Goal: Task Accomplishment & Management: Use online tool/utility

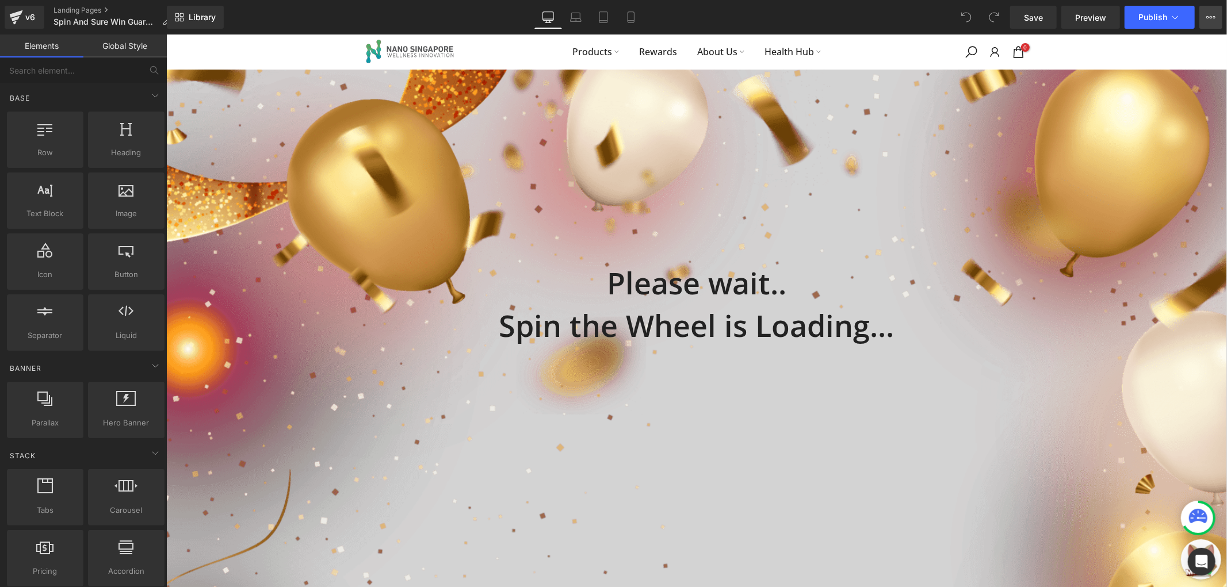
click at [1205, 15] on button "View Live Page View with current Template Save Template to Library Schedule Pub…" at bounding box center [1210, 17] width 23 height 23
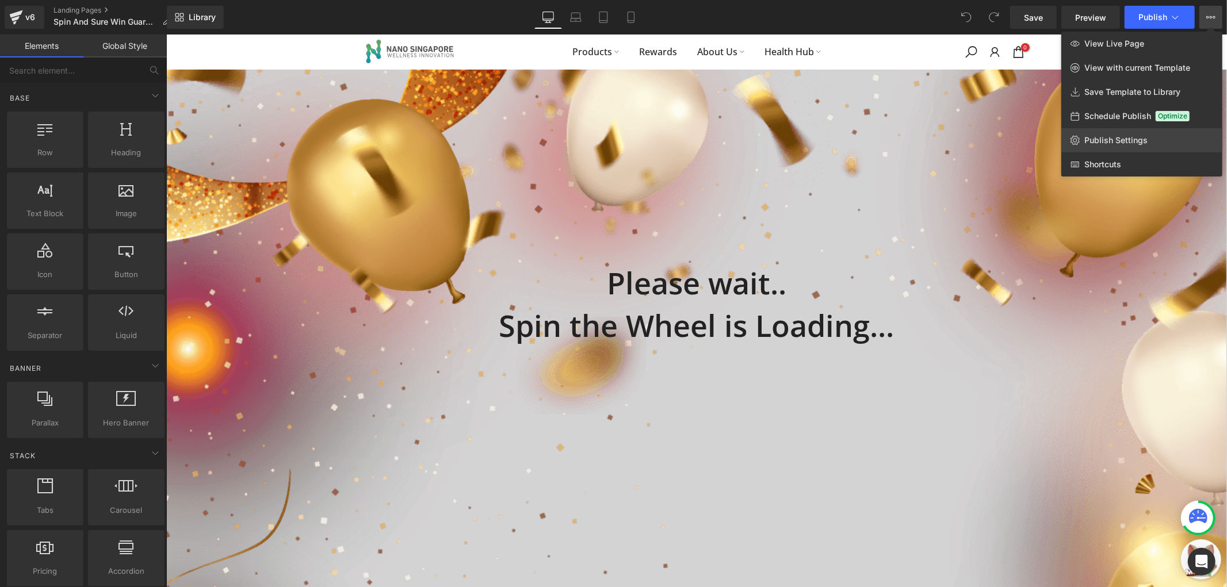
click at [1130, 135] on span "Publish Settings" at bounding box center [1115, 140] width 63 height 10
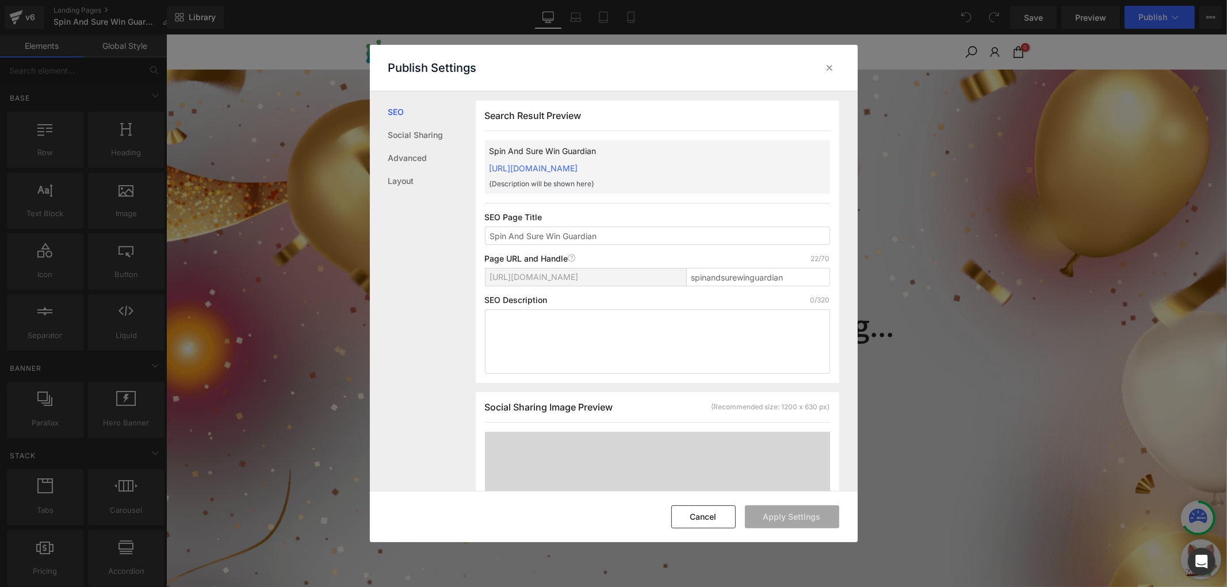
scroll to position [1, 0]
drag, startPoint x: 1208, startPoint y: 288, endPoint x: 684, endPoint y: 63, distance: 570.1
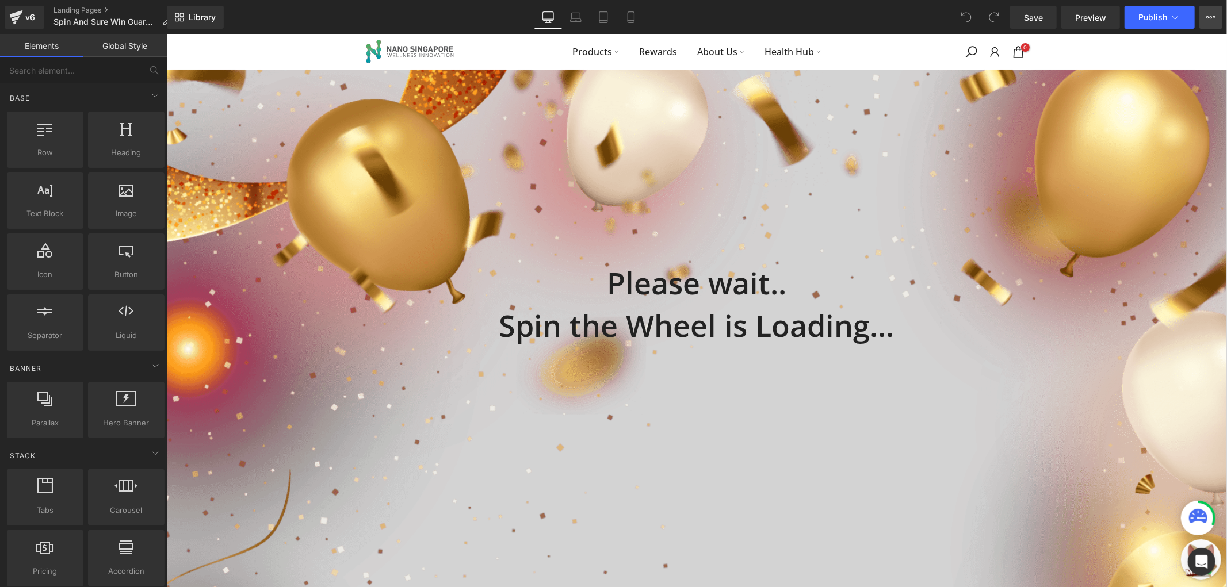
click at [1206, 22] on button "View Live Page View with current Template Save Template to Library Schedule Pub…" at bounding box center [1210, 17] width 23 height 23
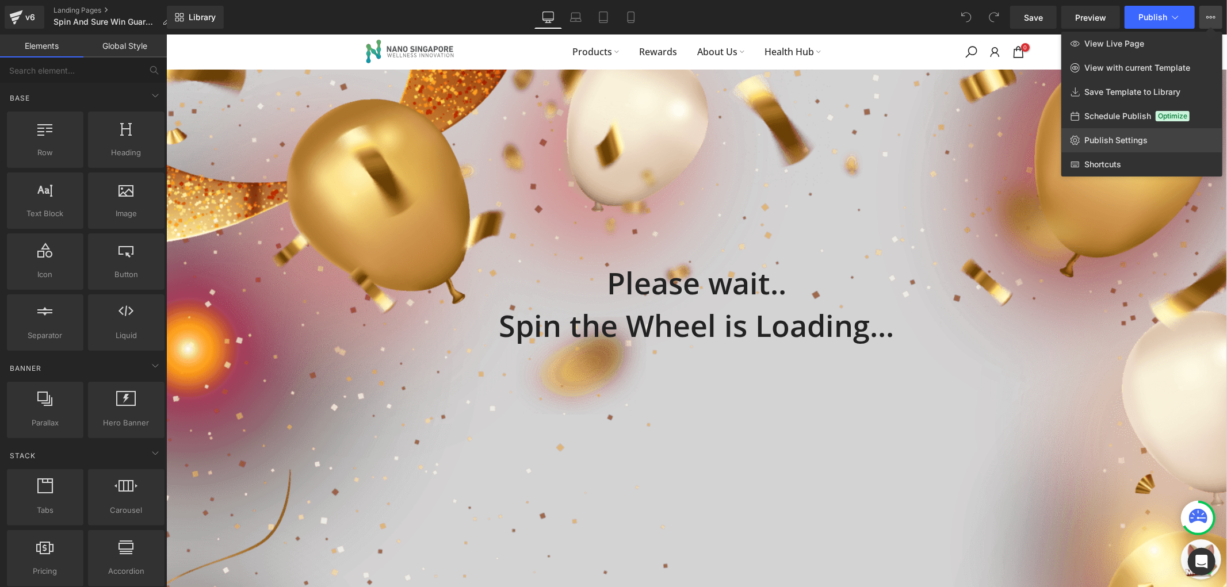
click at [1141, 141] on span "Publish Settings" at bounding box center [1115, 140] width 63 height 10
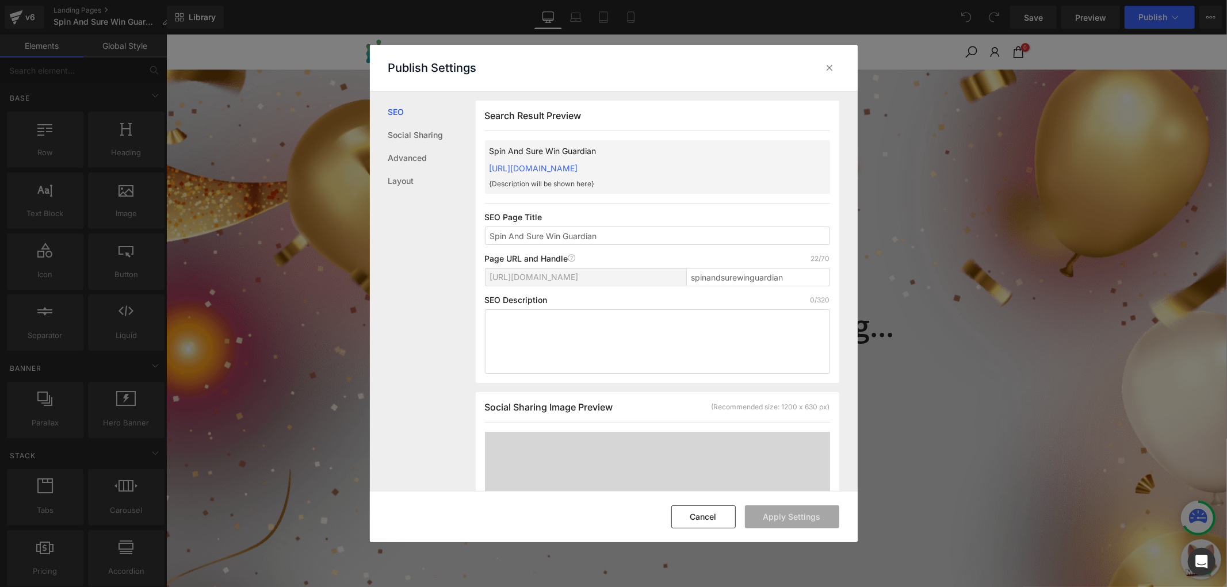
scroll to position [1, 0]
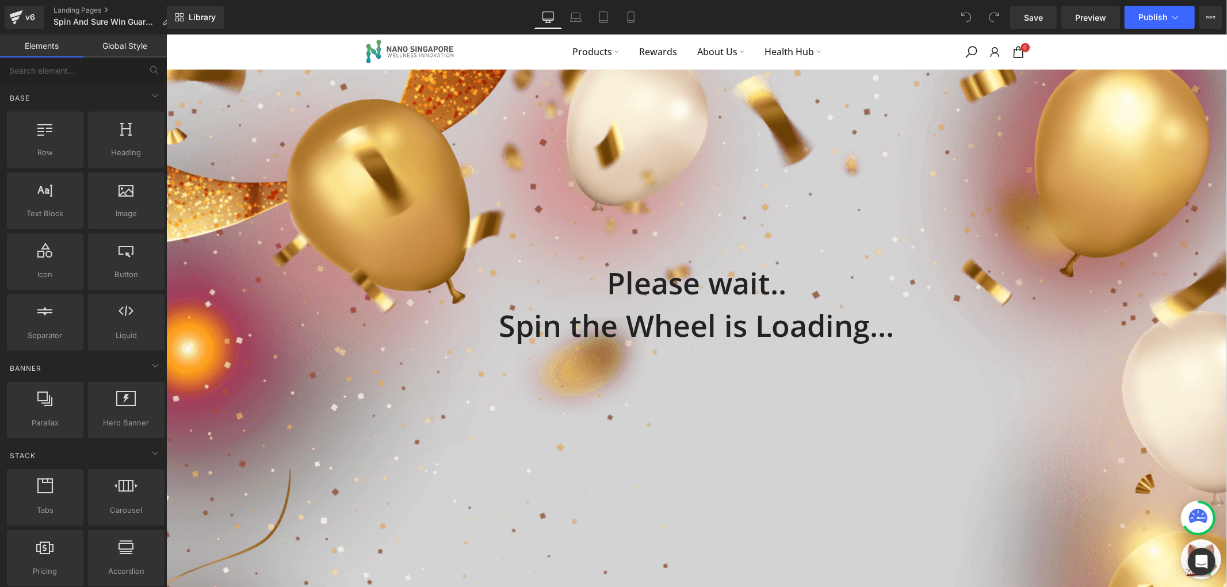
drag, startPoint x: 1153, startPoint y: 128, endPoint x: 998, endPoint y: 82, distance: 162.5
click at [1213, 12] on button "View Live Page View with current Template Save Template to Library Schedule Pub…" at bounding box center [1210, 17] width 23 height 23
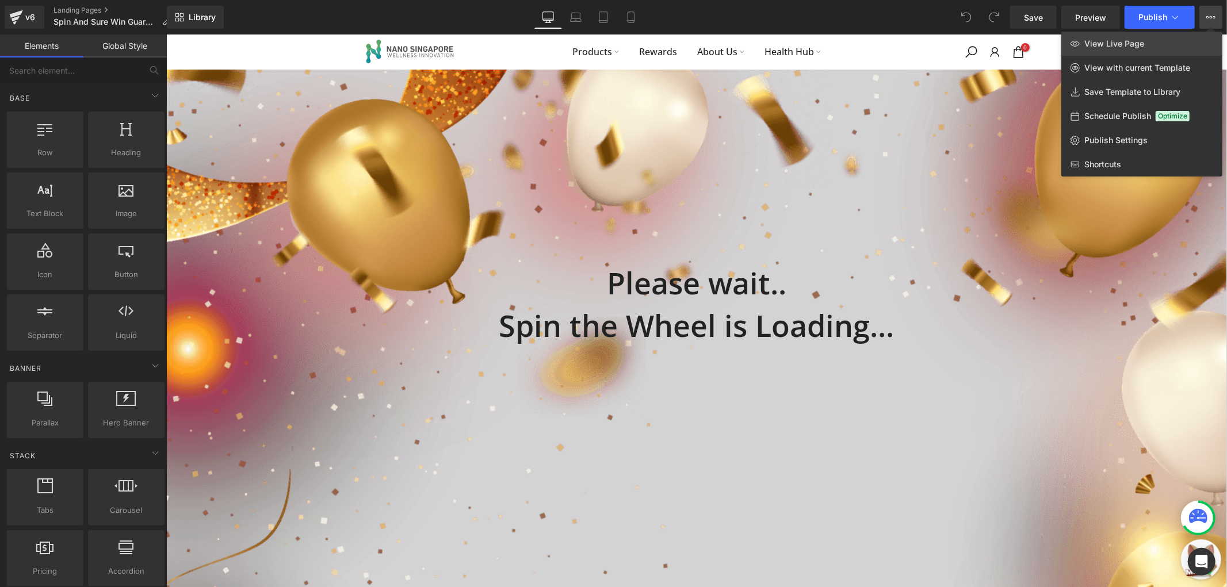
click at [1130, 39] on span "View Live Page" at bounding box center [1114, 44] width 60 height 10
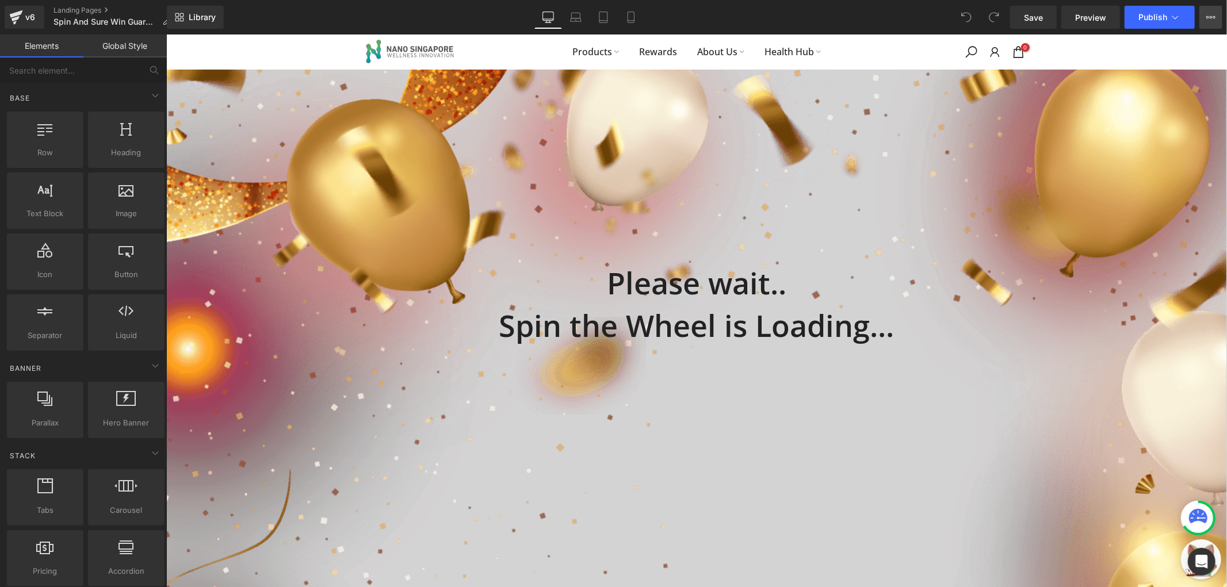
click at [1208, 18] on icon at bounding box center [1210, 17] width 9 height 9
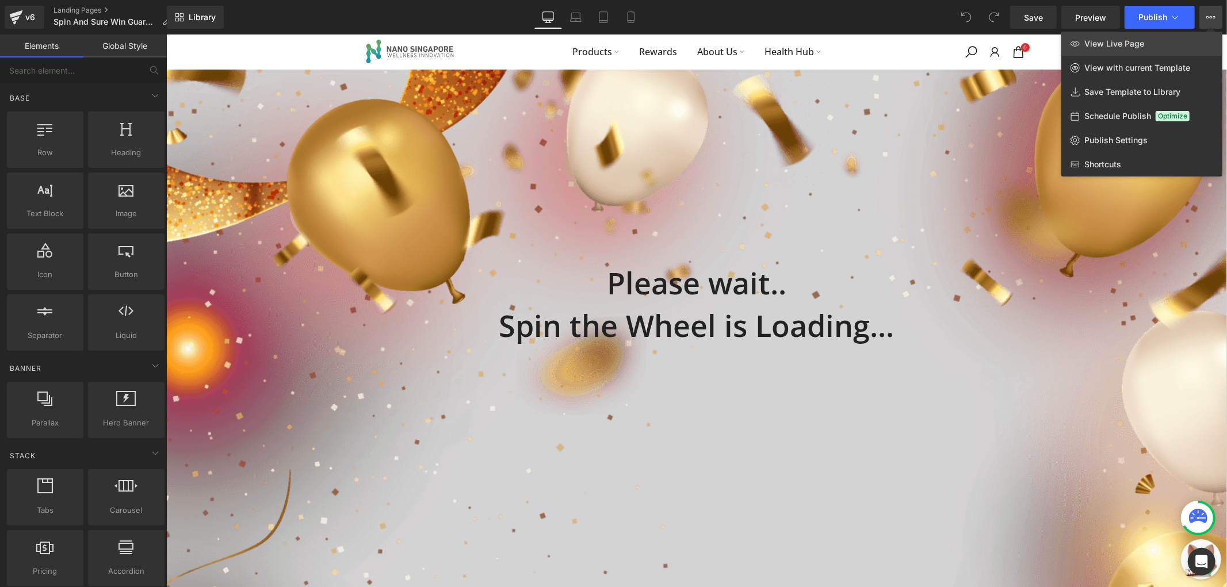
click at [1136, 47] on span "View Live Page" at bounding box center [1114, 44] width 60 height 10
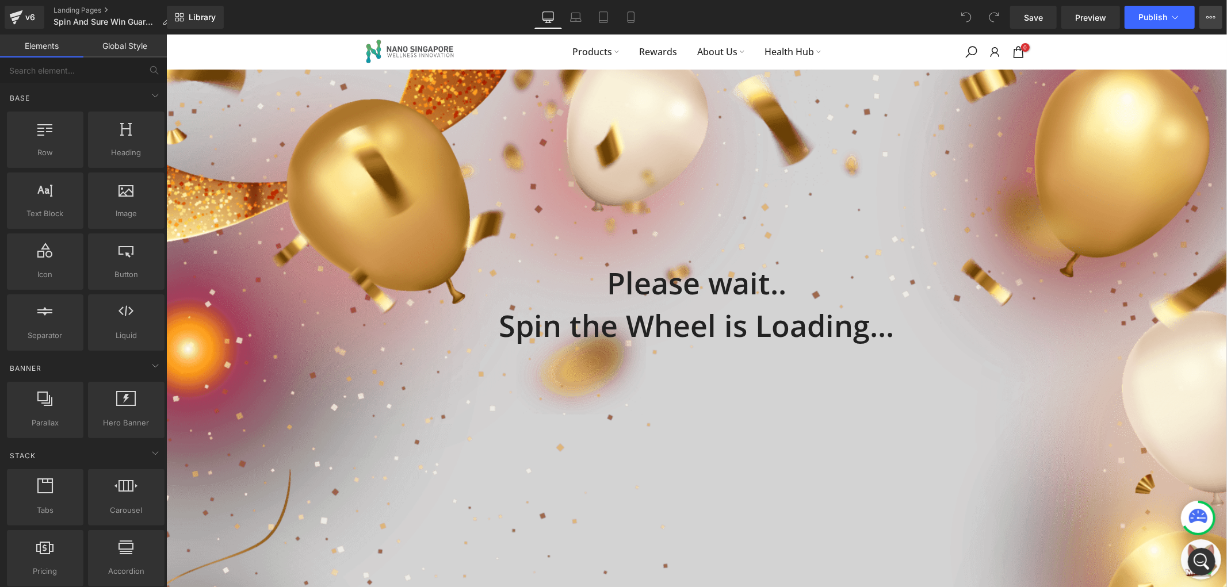
scroll to position [0, 0]
